Goal: Task Accomplishment & Management: Complete application form

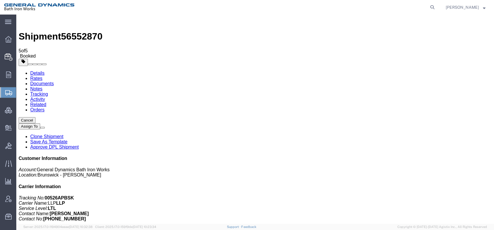
click at [0, 0] on span "Create Shipment" at bounding box center [0, 0] width 0 height 0
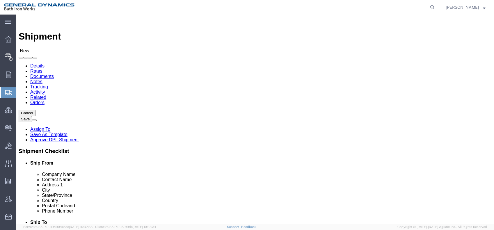
click input "text"
click input "Trident Maritime Sys"
type input "Trident Maritime Systems"
type input "[PERSON_NAME]"
type input "[STREET_ADDRESS]"
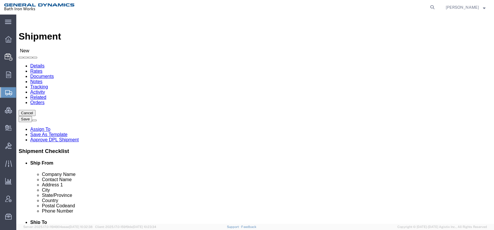
type input "Marinette"
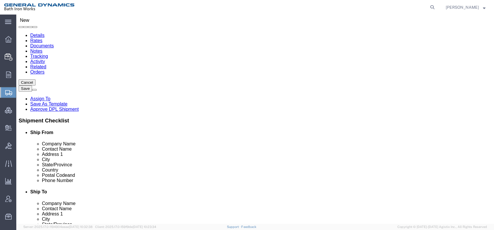
scroll to position [65, 0]
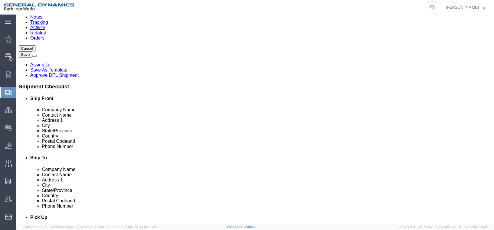
click input "text"
type input "54143"
click input "text"
type input "[PHONE_NUMBER]"
click div "Postal Code"
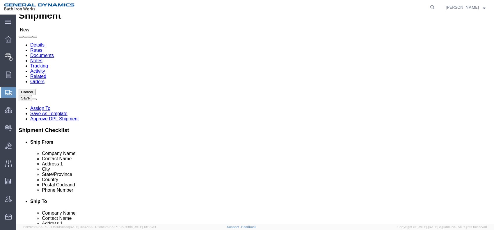
scroll to position [32, 0]
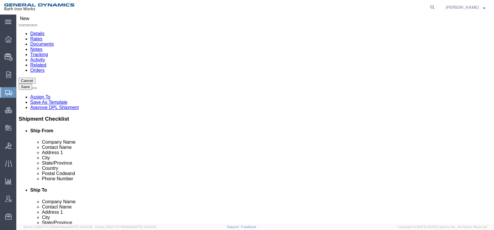
click input "text"
type input "Bath Iron Works"
click input "text"
type input "[PERSON_NAME]"
type input "[STREET_ADDRESS]"
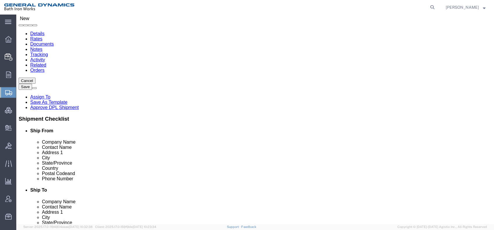
type input "[GEOGRAPHIC_DATA]"
type input "M"
type input "Main"
click input "Postal Code"
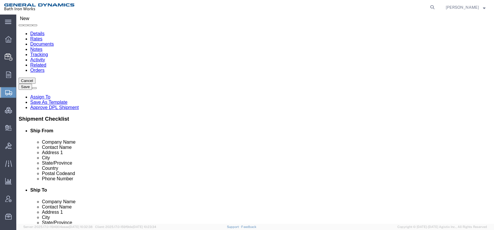
type input "04011"
click icon
click input "text"
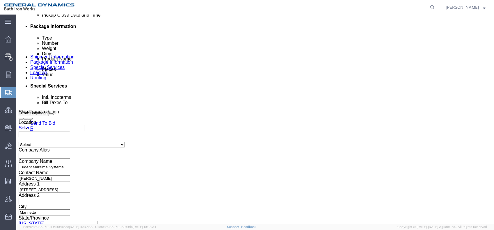
scroll to position [323, 0]
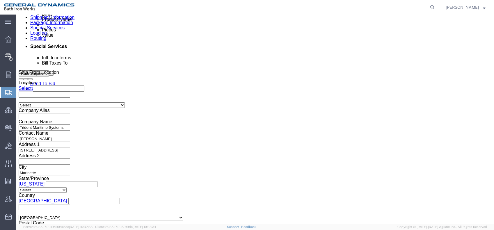
type input "[PHONE_NUMBER]"
click div "[DATE] 2:00 PM"
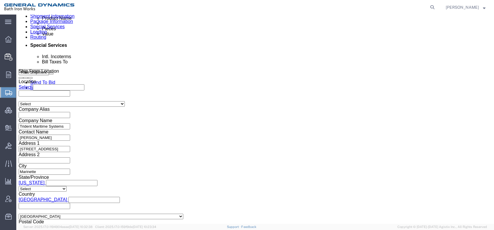
type input "1:00 PM"
click button "Apply"
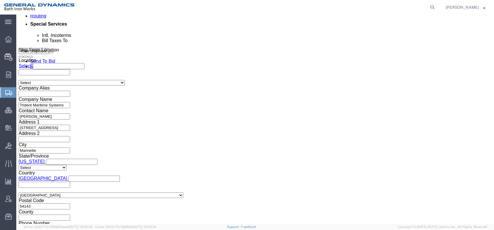
scroll to position [357, 0]
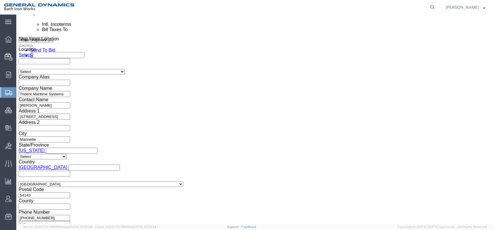
click select "Select Account Type Activity ID Airline Appointment Number ASN Batch Request # …"
select select "PURCHORD"
click select "Select Account Type Activity ID Airline Appointment Number ASN Batch Request # …"
click input "text"
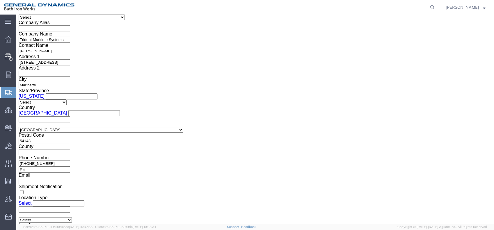
scroll to position [413, 0]
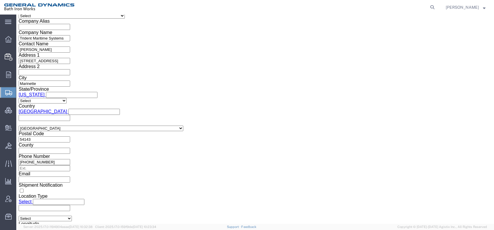
type input "00520ALBOX"
click select "Select Air Less than Truckload Multi-Leg Ocean Freight Rail Small Parcel Truckl…"
select select "LTL"
click select "Select Air Less than Truckload Multi-Leg Ocean Freight Rail Small Parcel Truckl…"
click icon
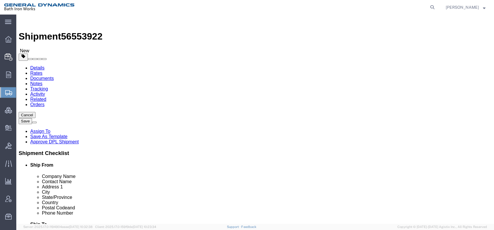
click select "Select Bale(s) Basket(s) Bolt(s) Bottle(s) Buckets Bulk Bundle(s) Can(s) Cardbo…"
select select "SKID"
click select "Select Bale(s) Basket(s) Bolt(s) Bottle(s) Buckets Bulk Bundle(s) Can(s) Cardbo…"
click input "text"
type input "40"
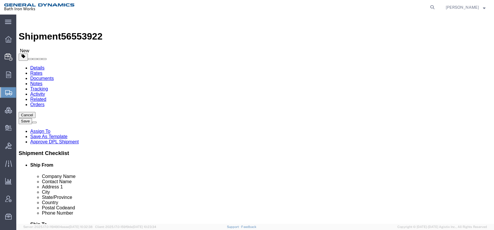
type input "48"
type input "34"
drag, startPoint x: 79, startPoint y: 149, endPoint x: 63, endPoint y: 149, distance: 16.0
click div "Weight 0.00 Select kgs lbs Ship. t°"
type input "270"
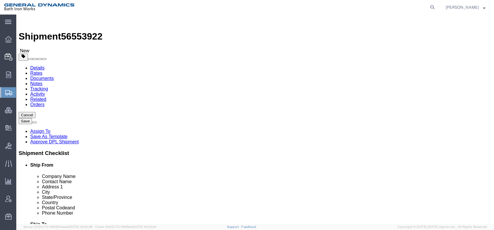
click link "Add Content"
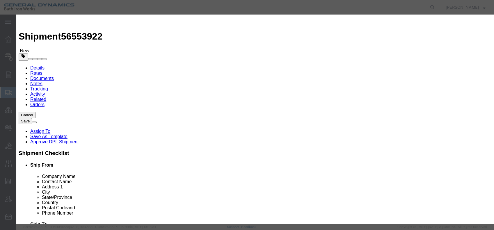
click input "text"
type input "Dispenser 97293-007"
drag, startPoint x: 133, startPoint y: 56, endPoint x: 123, endPoint y: 55, distance: 9.7
click div "Pieces 0 Select Bag Barrels 100Board Feet Bottle Box Blister Pack Carats Can Ca…"
type input "1"
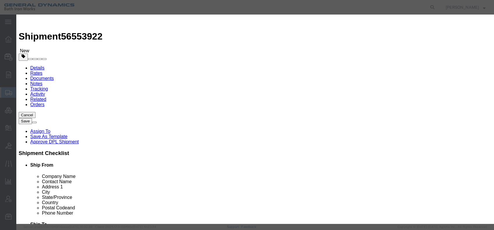
click input "text"
type input "1"
click select "Select 50 55 60 65 70 85 92.5 100 125 175 250 300 400"
select select "55"
click select "Select 50 55 60 65 70 85 92.5 100 125 175 250 300 400"
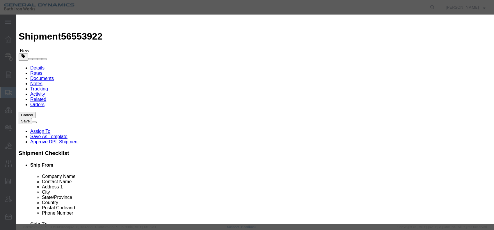
click button "Save & Close"
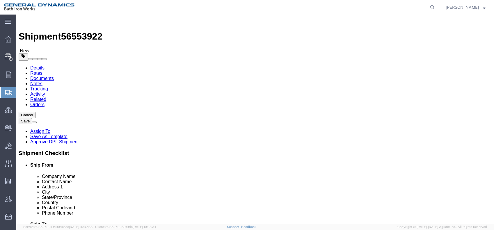
click link "Add Package"
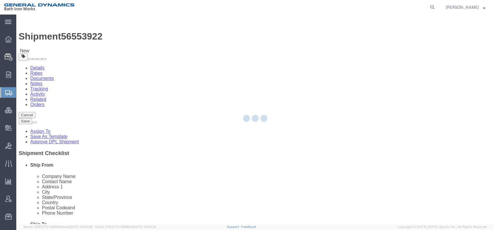
select select "SKID"
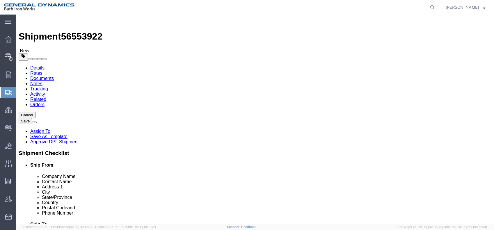
click select "Select Bale(s) Basket(s) Bolt(s) Bottle(s) Buckets Bulk Bundle(s) Can(s) Cardbo…"
select select "SKID"
click select "Select Bale(s) Basket(s) Bolt(s) Bottle(s) Buckets Bulk Bundle(s) Can(s) Cardbo…"
click input "text"
type input "40"
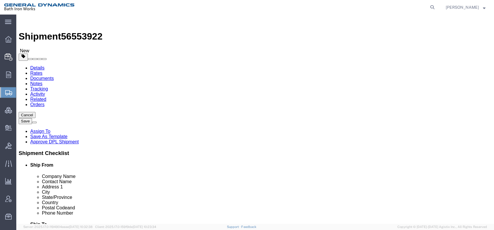
type input "48"
type input "54"
drag, startPoint x: 259, startPoint y: 149, endPoint x: 220, endPoint y: 147, distance: 39.0
click div "Weight 0.00 Select kgs lbs Ship. t°"
type input "295"
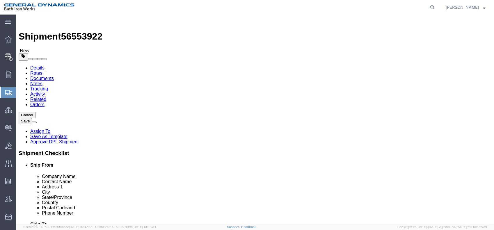
click link "Add Package"
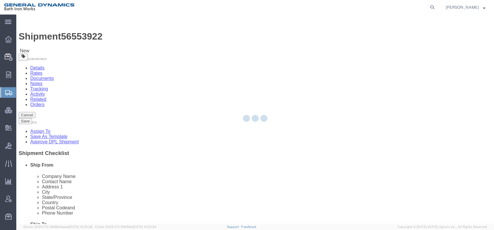
select select "SKID"
select select "CBOX"
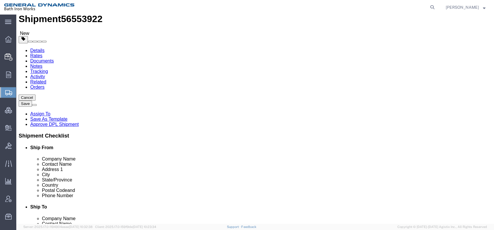
scroll to position [32, 0]
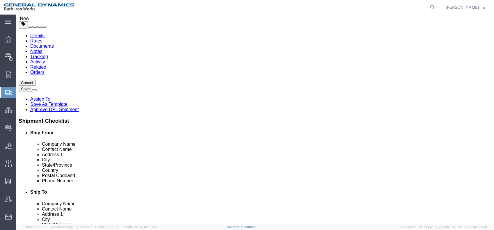
click link "Add Content"
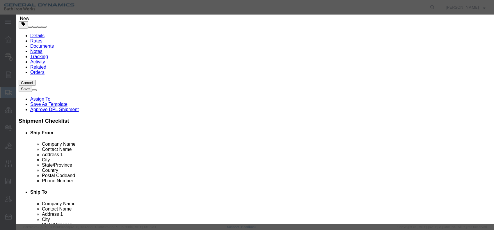
click input "text"
type input "Ice Maker"
drag, startPoint x: 156, startPoint y: 54, endPoint x: 113, endPoint y: 56, distance: 43.1
click div "Pieces 97293-058 Select Bag Barrels 100Board Feet Bottle Box Blister Pack Carat…"
type input "97293-058"
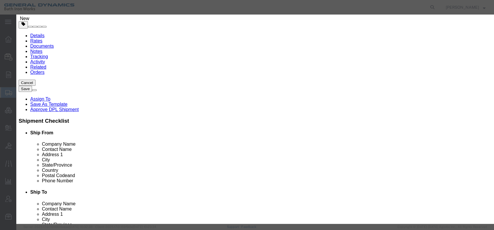
drag, startPoint x: 171, startPoint y: 49, endPoint x: 169, endPoint y: 45, distance: 4.1
click div "Commodity library Product Name Ice Maker Pieces 97293-058 Select Bag Barrels 10…"
click input "Ice Maker"
paste input "97293-058"
type input "Ice Maker 97293-058"
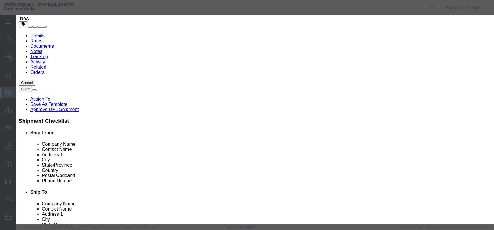
drag, startPoint x: 166, startPoint y: 71, endPoint x: 113, endPoint y: 71, distance: 53.2
click div "Pieces 97293-058 Select Bag Barrels 100Board Feet Bottle Box Blister Pack Carat…"
type input "1"
select select "USD"
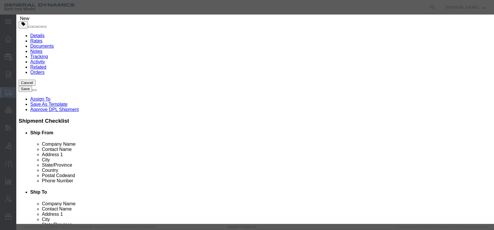
select select "55"
click button "Save & Close"
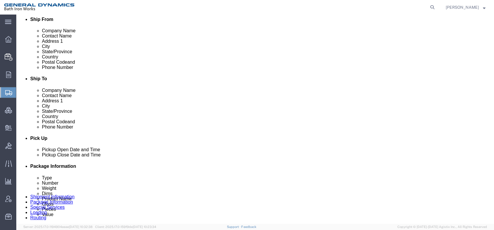
scroll to position [191, 0]
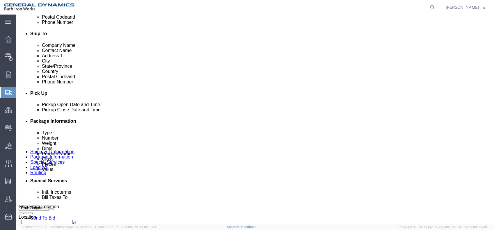
click select "Select Bale(s) Basket(s) Bolt(s) Bottle(s) Buckets Bulk Bundle(s) Can(s) Cardbo…"
select select "SKID"
click select "Select Bale(s) Basket(s) Bolt(s) Bottle(s) Buckets Bulk Bundle(s) Can(s) Cardbo…"
drag, startPoint x: 76, startPoint y: 113, endPoint x: 62, endPoint y: 112, distance: 14.0
click div "Dimensions Length x Width x Height Select cm ft in"
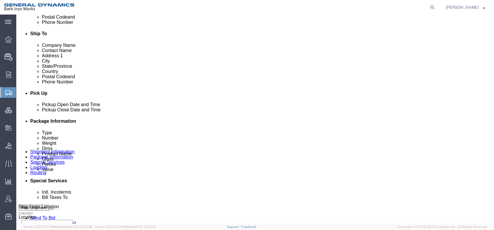
type input "33"
type input "136"
type input "34"
drag, startPoint x: 79, startPoint y: 123, endPoint x: 51, endPoint y: 123, distance: 27.6
click div "Weight 0.00 Select kgs lbs Ship. t°"
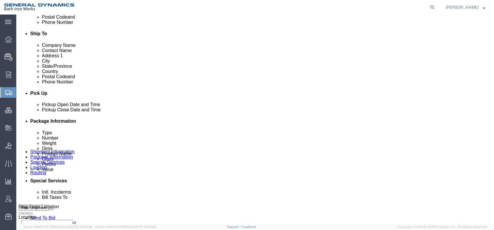
type input "570"
click link "Add Content"
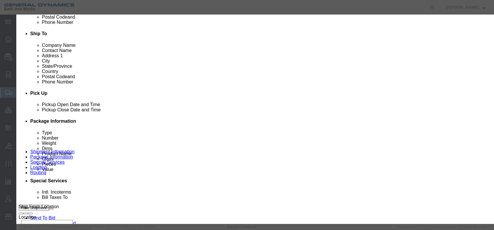
drag, startPoint x: 260, startPoint y: 28, endPoint x: 231, endPoint y: 46, distance: 34.2
click h3 "Add content"
click icon "button"
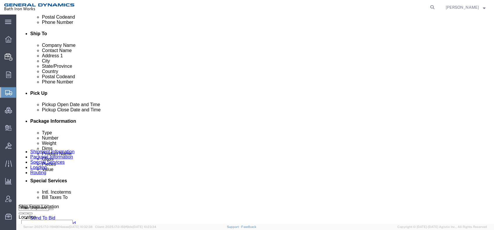
click link "Add Content"
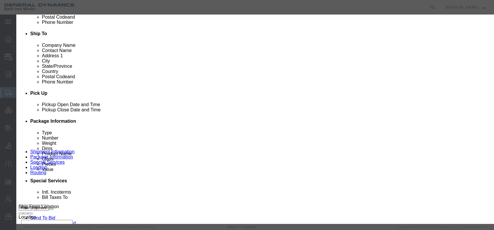
click input "text"
type input "Ice Maker 97293-066"
click input "0"
drag, startPoint x: 147, startPoint y: 54, endPoint x: 135, endPoint y: 55, distance: 11.7
click input "0"
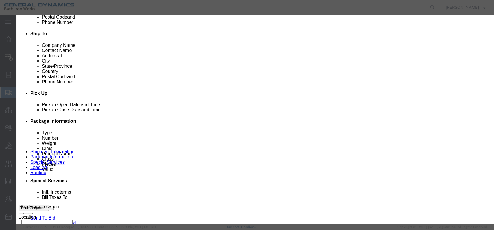
type input "1"
click input "text"
type input "1"
click select "Select 50 55 60 65 70 85 92.5 100 125 175 250 300 400"
select select "55"
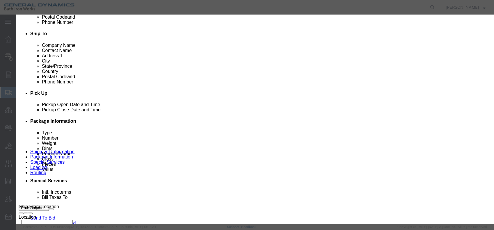
click select "Select 50 55 60 65 70 85 92.5 100 125 175 250 300 400"
click button "Save & Close"
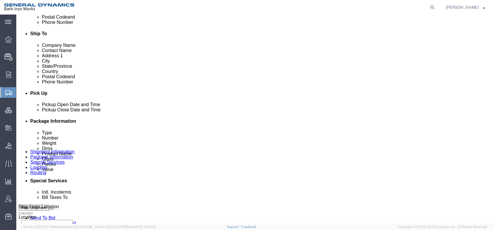
click link "Add Package"
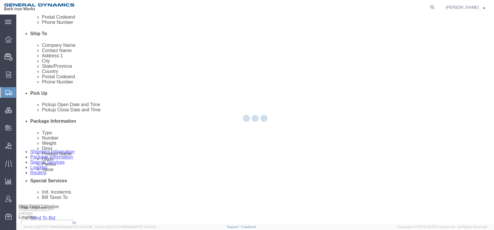
scroll to position [22, 0]
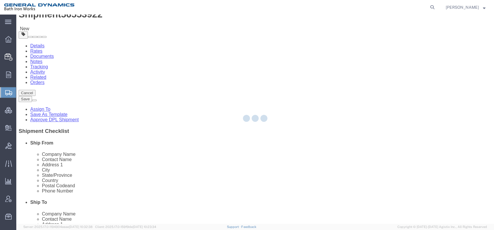
select select "SKID"
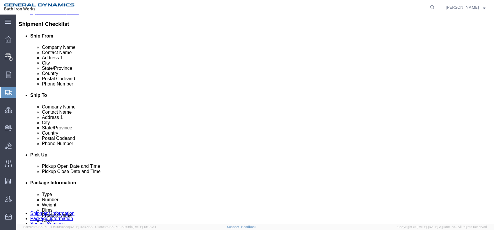
scroll to position [161, 0]
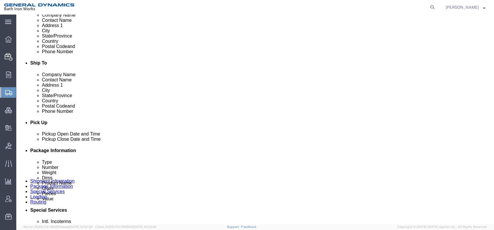
click select "Select Bale(s) Basket(s) Bolt(s) Bottle(s) Buckets Bulk Bundle(s) Can(s) Cardbo…"
select select "SKID"
click select "Select Bale(s) Basket(s) Bolt(s) Bottle(s) Buckets Bulk Bundle(s) Can(s) Cardbo…"
drag, startPoint x: 258, startPoint y: 129, endPoint x: 249, endPoint y: 130, distance: 9.0
click input "text"
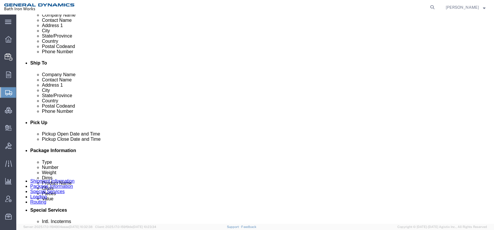
type input "6"
type input "30"
type input "36"
type input "48"
drag, startPoint x: 259, startPoint y: 141, endPoint x: 248, endPoint y: 141, distance: 11.9
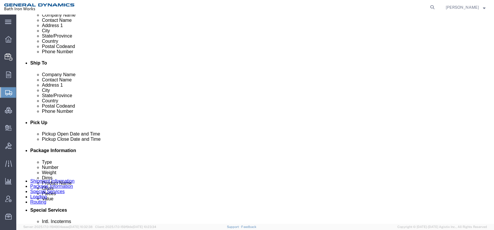
click input "0.00"
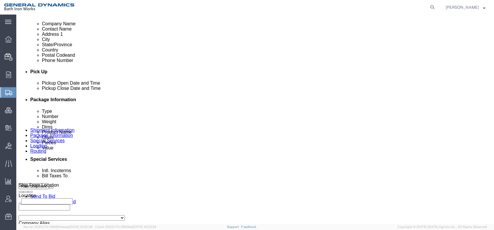
scroll to position [213, 0]
type input "380"
click link "Add Content"
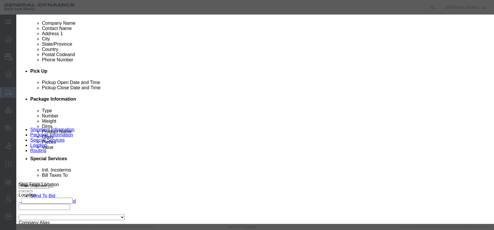
click input "text"
type input "Dispenser 97293-074"
drag, startPoint x: 156, startPoint y: 55, endPoint x: 123, endPoint y: 59, distance: 33.3
click div "Pieces 0 Select Bag Barrels 100Board Feet Bottle Box Blister Pack Carats Can Ca…"
type input "1"
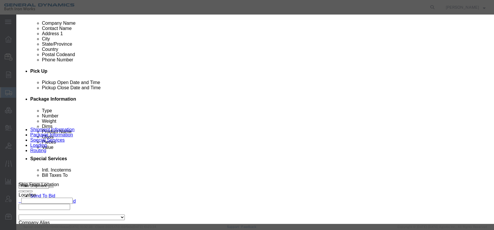
click input "text"
type input "1"
click select "Select 50 55 60 65 70 85 92.5 100 125 175 250 300 400"
select select "55"
click select "Select 50 55 60 65 70 85 92.5 100 125 175 250 300 400"
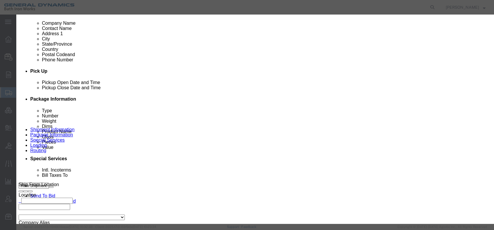
click button "Save & Close"
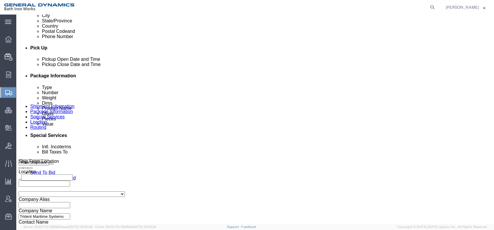
scroll to position [278, 0]
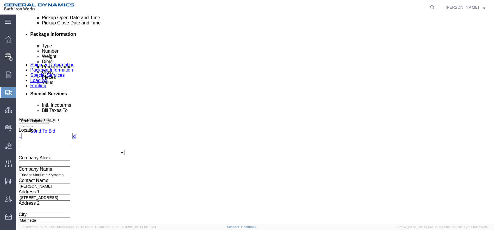
click link "Add Package"
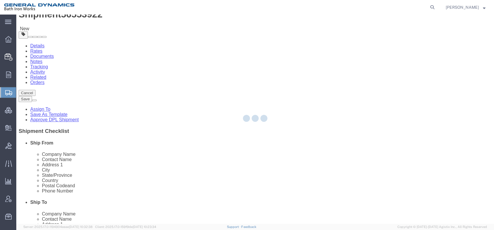
select select "SKID"
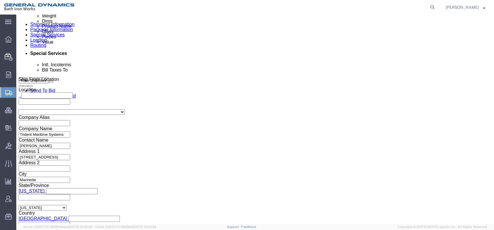
scroll to position [321, 0]
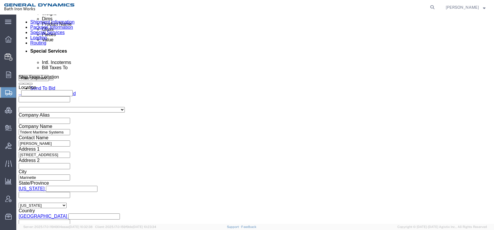
click select "Select Bale(s) Basket(s) Bolt(s) Bottle(s) Buckets Bulk Bundle(s) Can(s) Cardbo…"
select select "SKID"
click select "Select Bale(s) Basket(s) Bolt(s) Bottle(s) Buckets Bulk Bundle(s) Can(s) Cardbo…"
drag, startPoint x: 77, startPoint y: 123, endPoint x: 72, endPoint y: 123, distance: 5.3
click input "text"
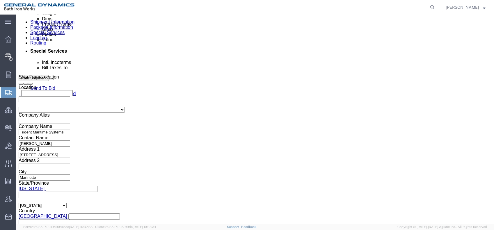
type input "43"
type input "52"
drag, startPoint x: 80, startPoint y: 134, endPoint x: 64, endPoint y: 134, distance: 16.3
click div "0.00 Select kgs lbs"
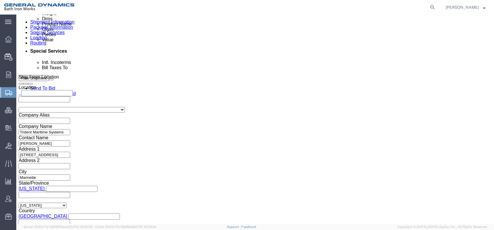
type input "315"
click link "Add Content"
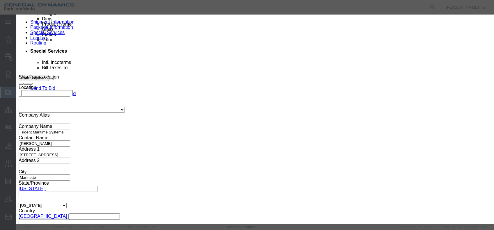
click input "text"
type input "Dispenser 97293-082"
click div "0"
drag, startPoint x: 143, startPoint y: 58, endPoint x: 135, endPoint y: 56, distance: 7.8
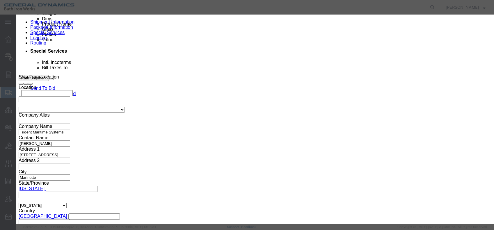
click div "0"
type input "1"
click input "text"
type input "1"
click select "Select 50 55 60 65 70 85 92.5 100 125 175 250 300 400"
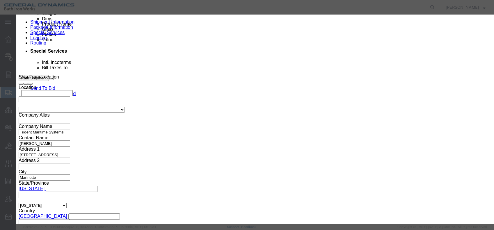
select select "55"
click select "Select 50 55 60 65 70 85 92.5 100 125 175 250 300 400"
click button "Save & Close"
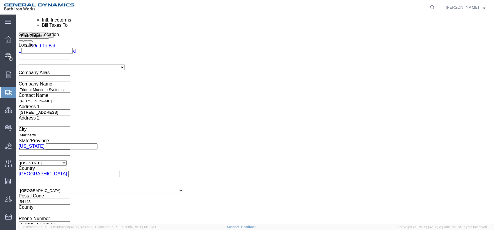
scroll to position [353, 0]
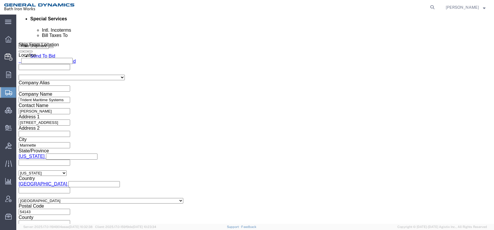
click link "Add Package"
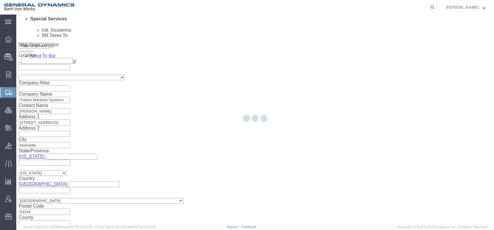
scroll to position [22, 0]
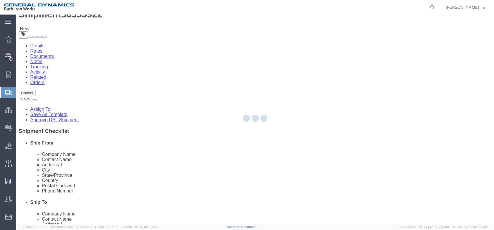
select select "SKID"
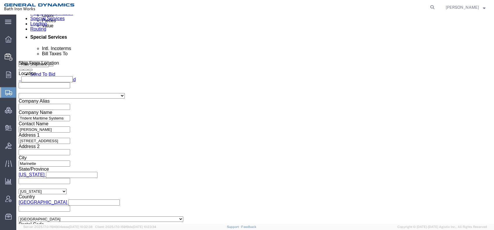
scroll to position [323, 0]
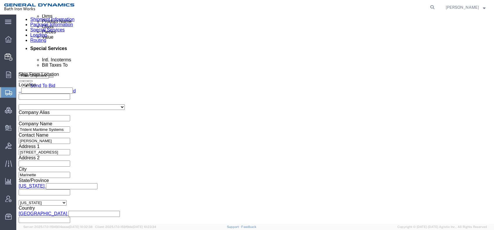
click select "Select Bale(s) Basket(s) Bolt(s) Bottle(s) Buckets Bulk Bundle(s) Can(s) Cardbo…"
select select "SKID"
click select "Select Bale(s) Basket(s) Bolt(s) Bottle(s) Buckets Bulk Bundle(s) Can(s) Cardbo…"
drag, startPoint x: 258, startPoint y: 120, endPoint x: 248, endPoint y: 121, distance: 10.8
click input "text"
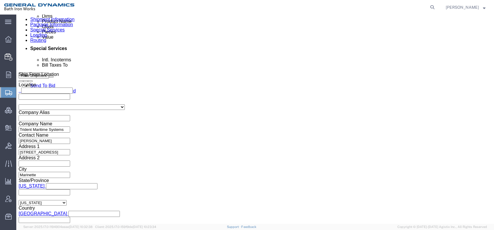
type input "31"
type input "36"
type input "48"
drag, startPoint x: 259, startPoint y: 132, endPoint x: 243, endPoint y: 132, distance: 16.6
click div "0.00 Select kgs lbs"
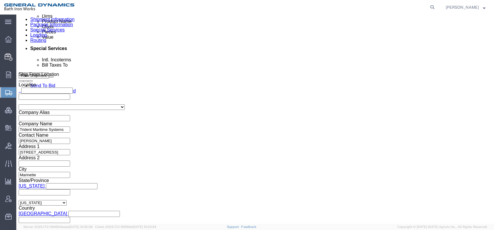
type input "435"
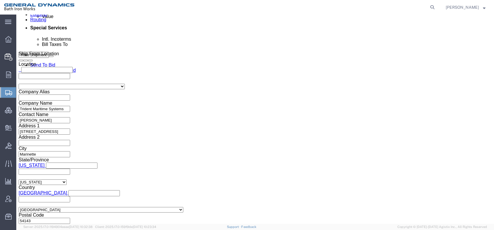
scroll to position [366, 0]
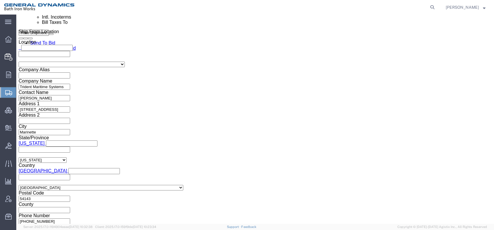
click link "Add Package"
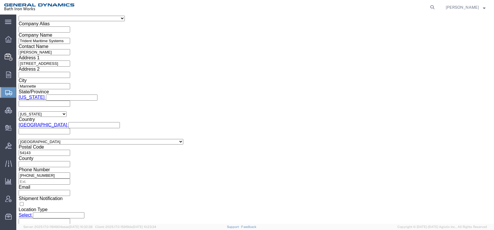
scroll to position [412, 0]
click link "Add Content"
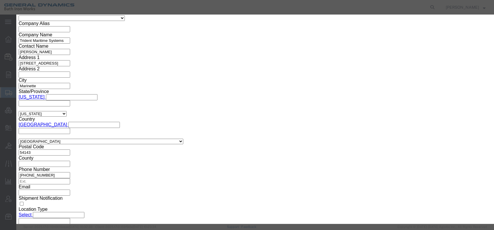
click input "text"
type input "Cooler 97293-121"
drag, startPoint x: 142, startPoint y: 55, endPoint x: 127, endPoint y: 55, distance: 14.8
click div "Pieces 0 Select Bag Barrels 100Board Feet Bottle Box Blister Pack Carats Can Ca…"
type input "1"
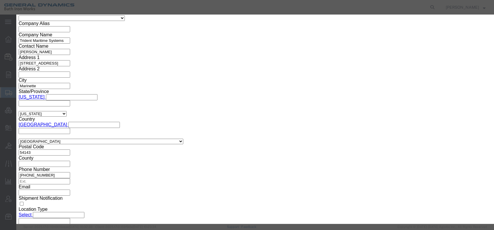
click input "text"
type input "1"
click select "Select 50 55 60 65 70 85 92.5 100 125 175 250 300 400"
select select "55"
click button "Save & Close"
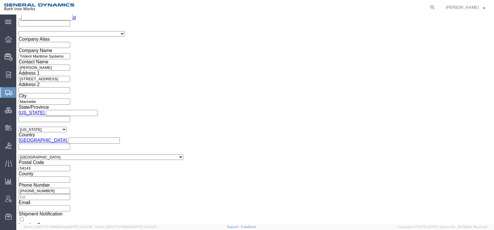
scroll to position [420, 0]
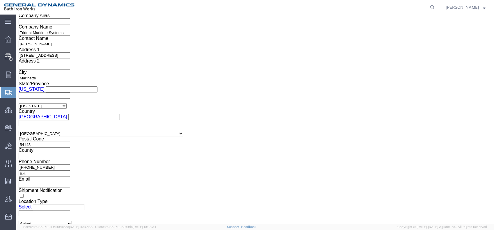
click icon
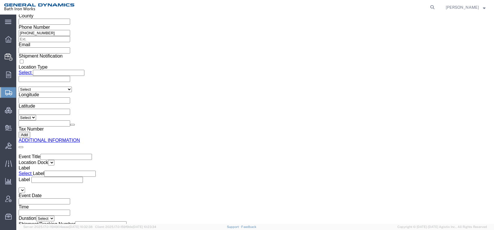
click icon
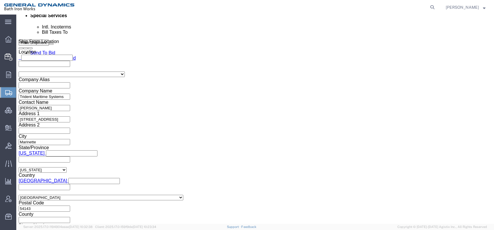
scroll to position [388, 0]
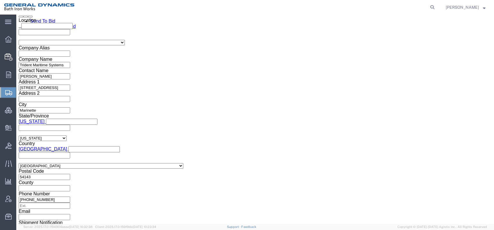
click input "435"
click div "1 x Skid(s) Package Type Select Bale(s) Basket(s) Bolt(s) Bottle(s) Buckets Bul…"
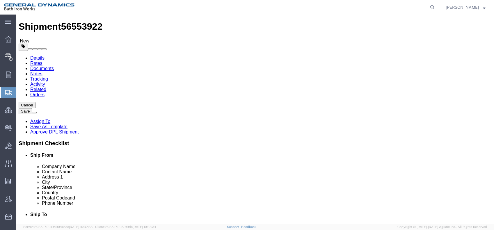
scroll to position [0, 0]
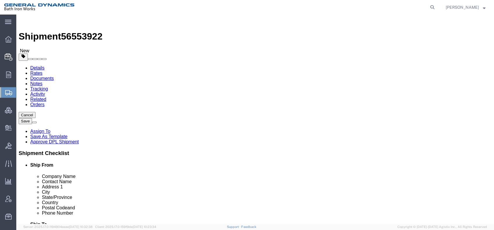
click icon
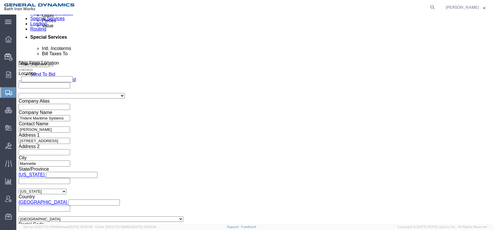
scroll to position [346, 0]
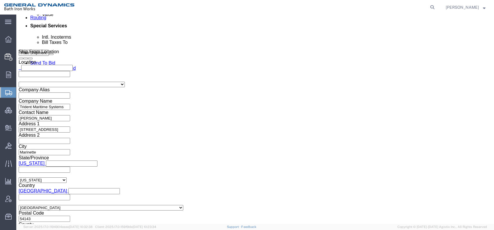
drag, startPoint x: 84, startPoint y: 132, endPoint x: 54, endPoint y: 131, distance: 30.0
click div "Weight 435.00 Select kgs lbs Ship. t°"
click input "1"
click input "435"
click select "Select kgs lbs"
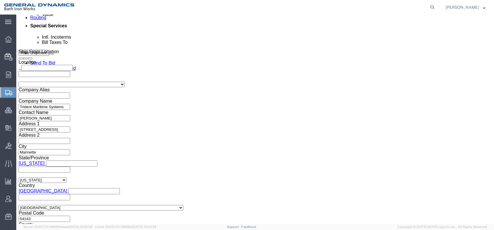
click select "Select kgs lbs"
click input "435"
type input "435.00"
click div "Packaging Material"
click div "Shipment Information Package Information Special Services Loading Routing"
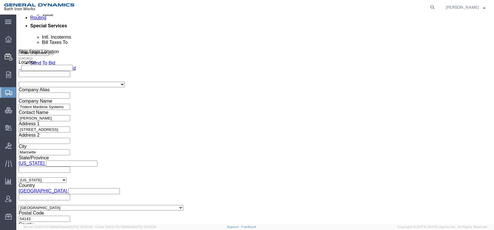
drag, startPoint x: 121, startPoint y: 34, endPoint x: 119, endPoint y: 41, distance: 7.3
click link "Special Services"
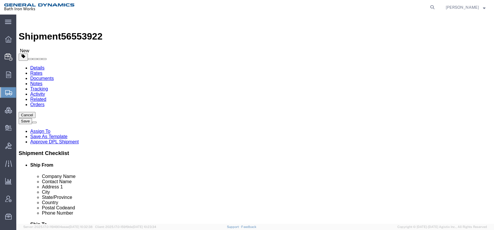
click span "button"
click span "Tarp Required"
select select "VEHICLE_TARP_REQUIRED_FLAG"
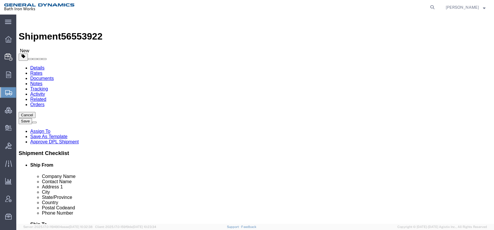
click div "Instructions"
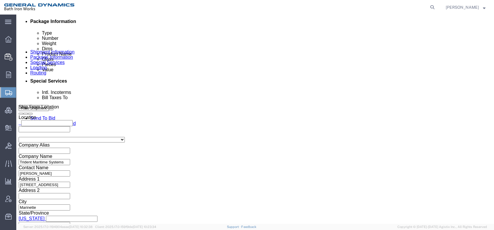
scroll to position [291, 0]
click select "Select Recipient Account Sender/Shipper Third Party Account"
select select "RCPN"
click select "Select Recipient Account Sender/Shipper Third Party Account"
type input "[STREET_ADDRESS]"
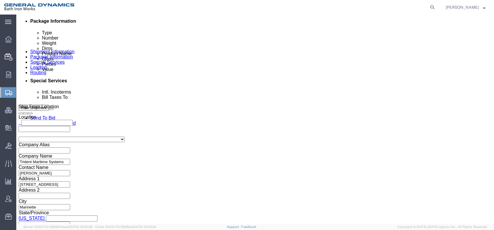
select select "US"
select select "ME"
type input "[PHONE_NUMBER]"
type input "[PERSON_NAME]"
type input "[GEOGRAPHIC_DATA]"
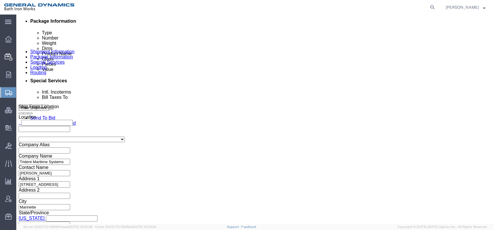
type input "04011"
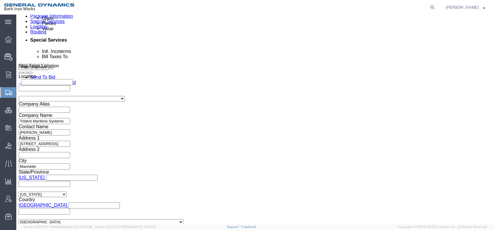
scroll to position [388, 0]
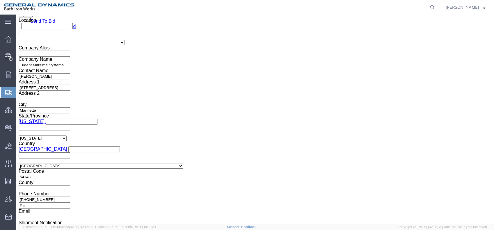
click button "Rate Shipment"
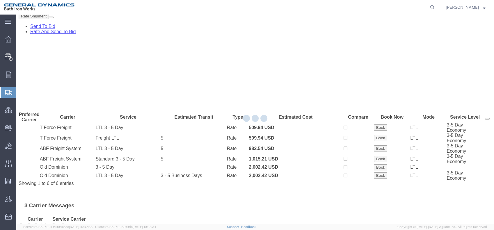
scroll to position [0, 0]
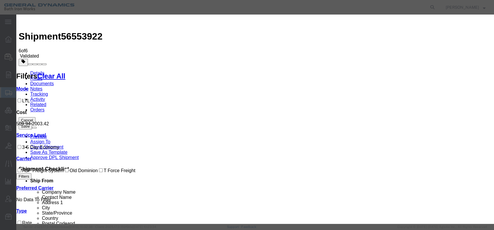
select select "6922"
drag, startPoint x: 343, startPoint y: 70, endPoint x: 337, endPoint y: 74, distance: 7.2
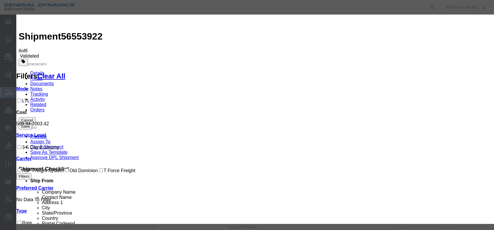
select select "16773"
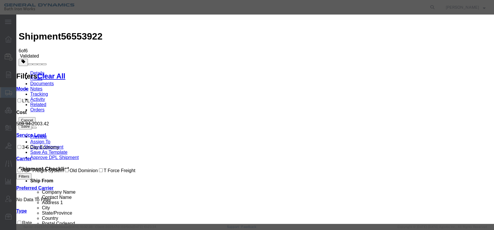
type input "00520ALBOX"
type input "[PERSON_NAME]"
type input "[PHONE_NUMBER]"
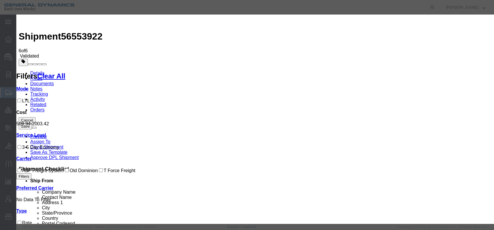
select select "1400"
